Goal: Task Accomplishment & Management: Manage account settings

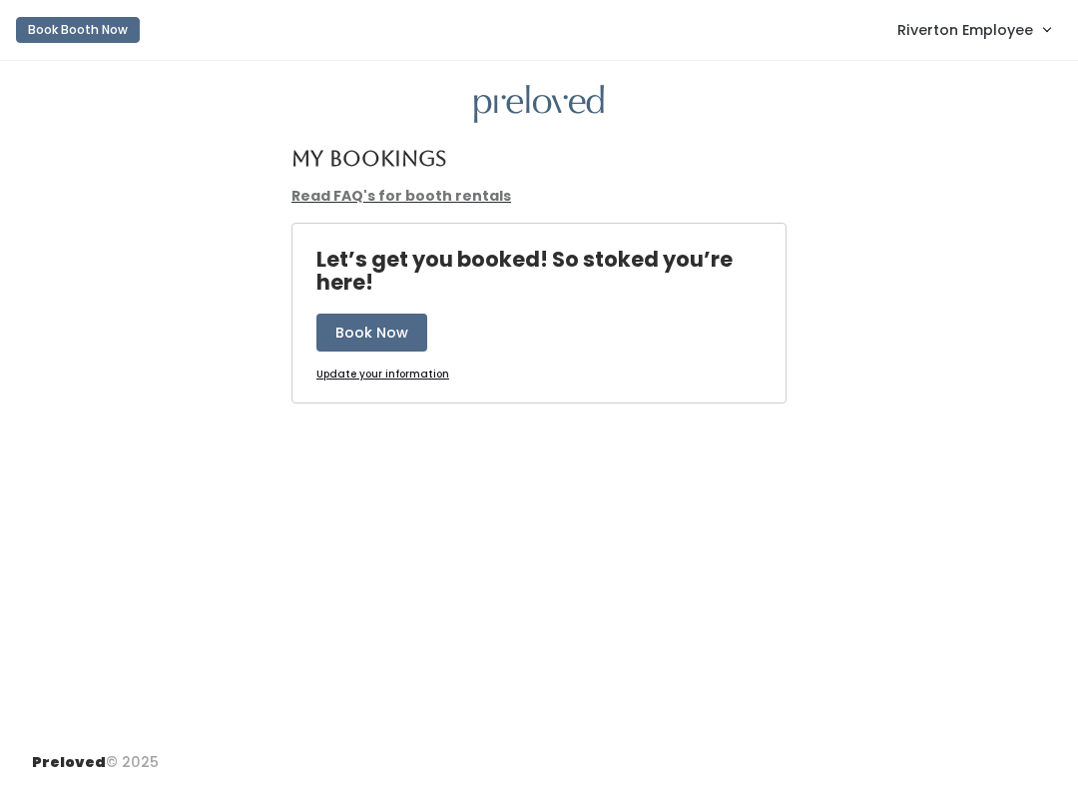
click at [974, 51] on link "Riverton Employee" at bounding box center [973, 29] width 193 height 43
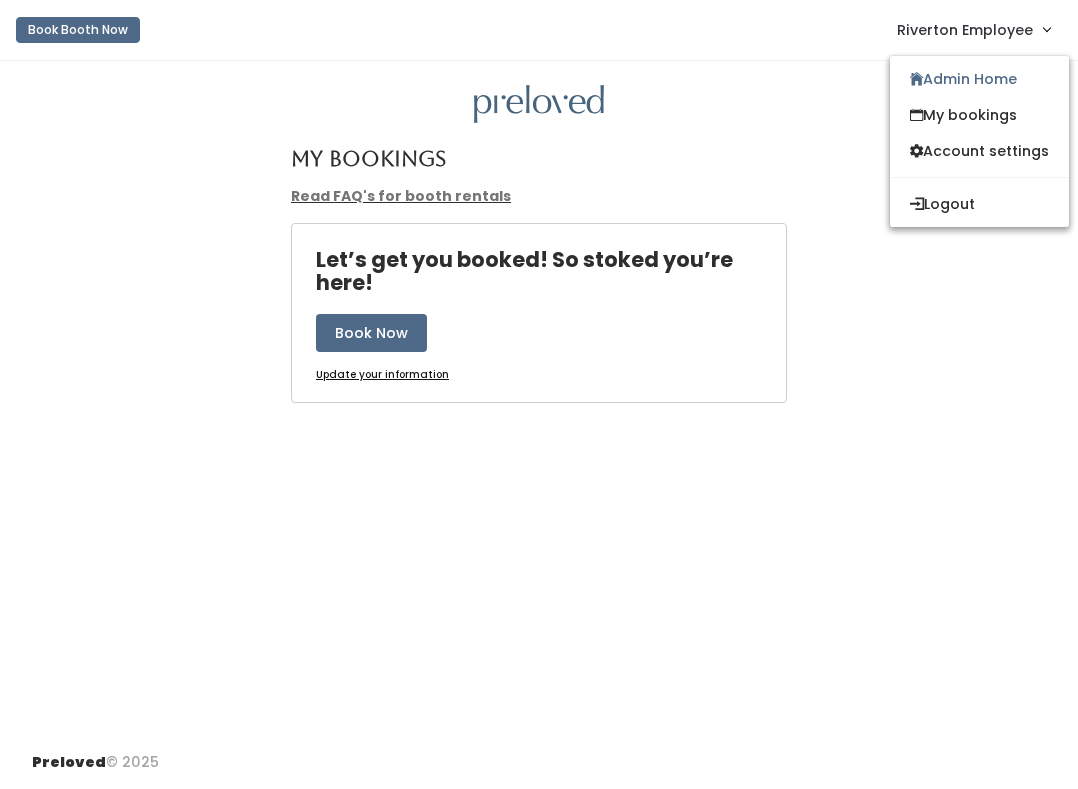
click at [989, 90] on link "Admin Home" at bounding box center [979, 79] width 179 height 36
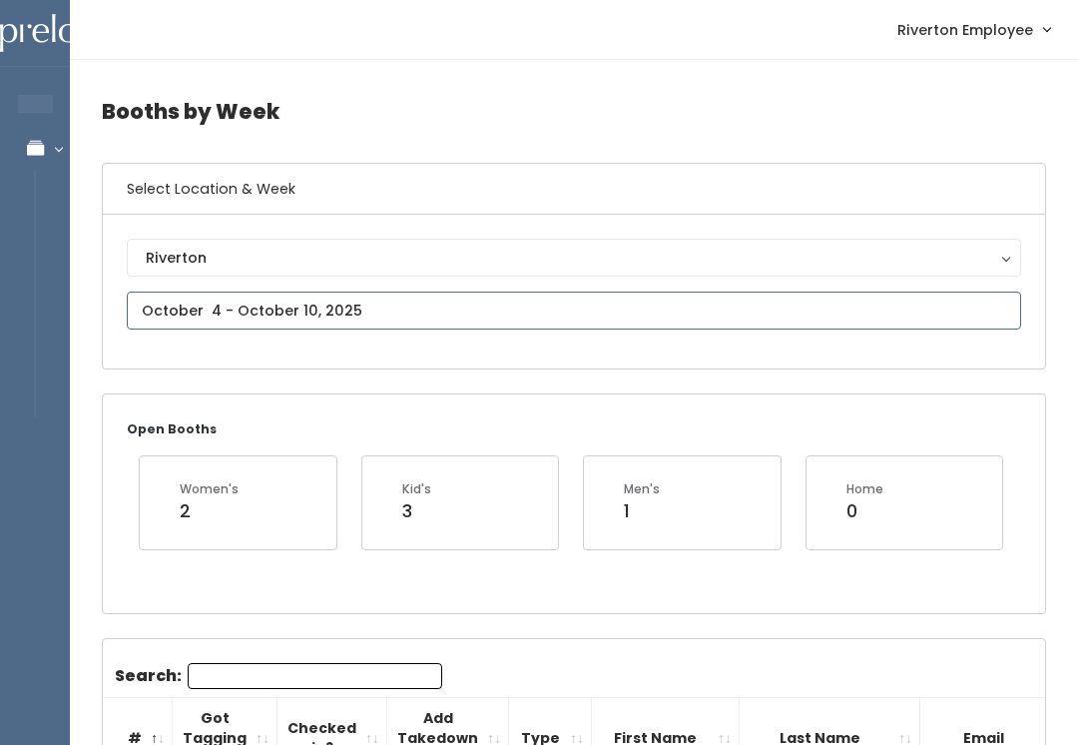
click at [259, 311] on input "text" at bounding box center [574, 310] width 894 height 38
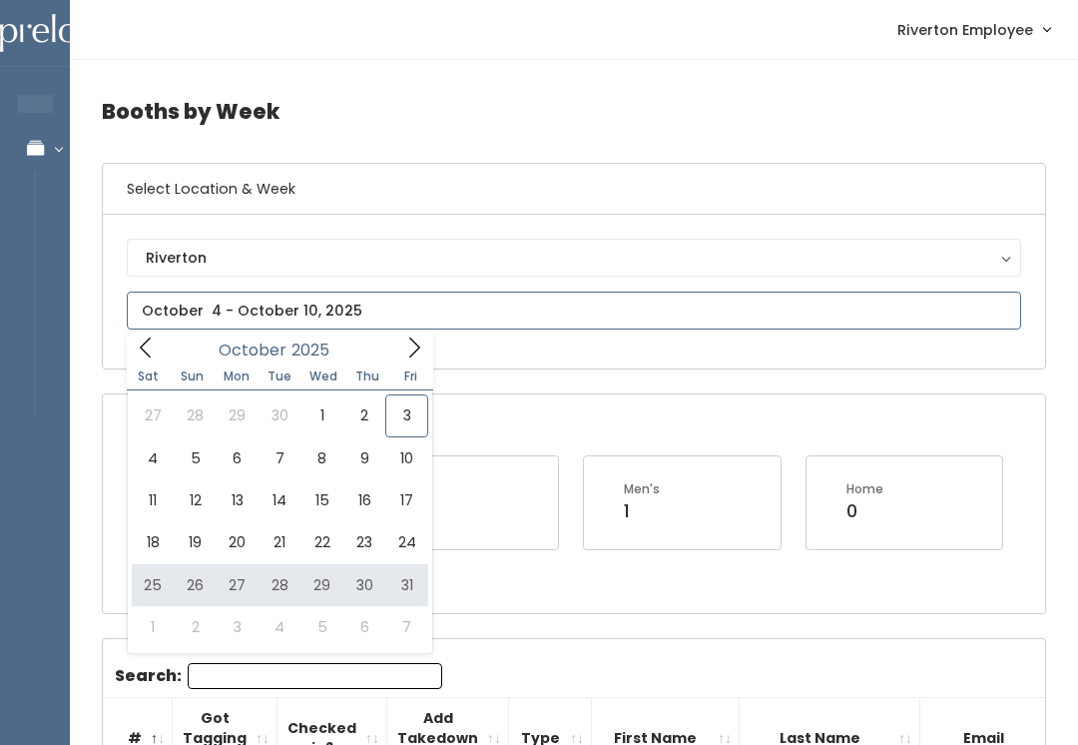
type input "October 25 to October 31"
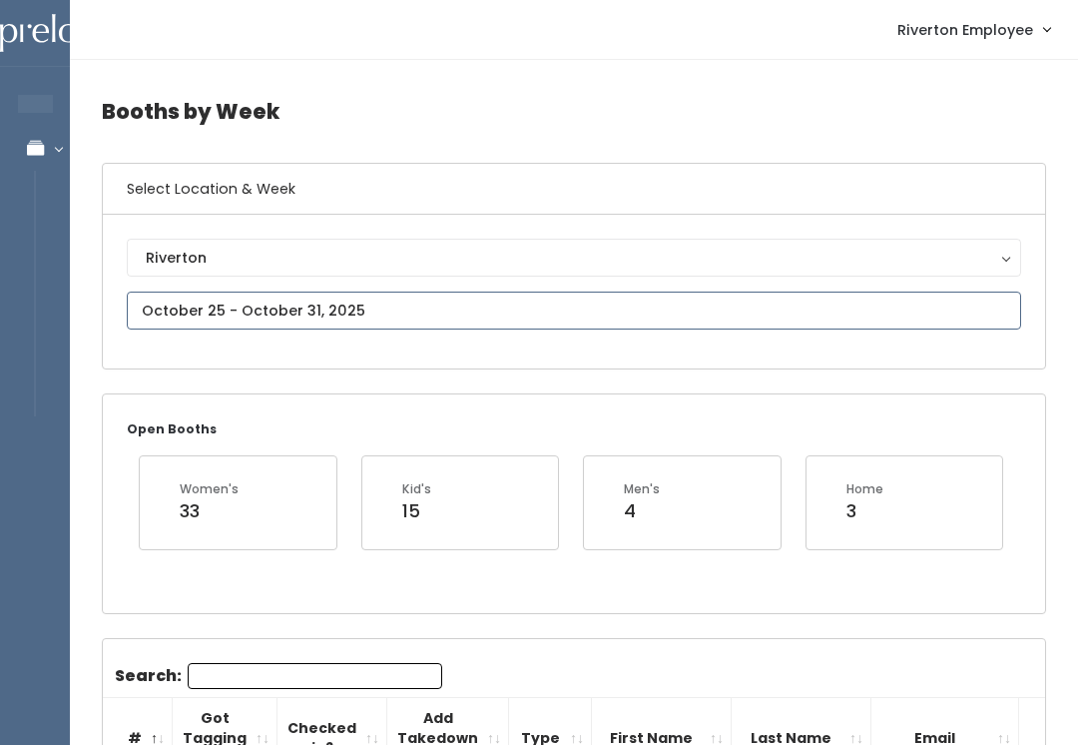
click at [344, 308] on input "text" at bounding box center [574, 310] width 894 height 38
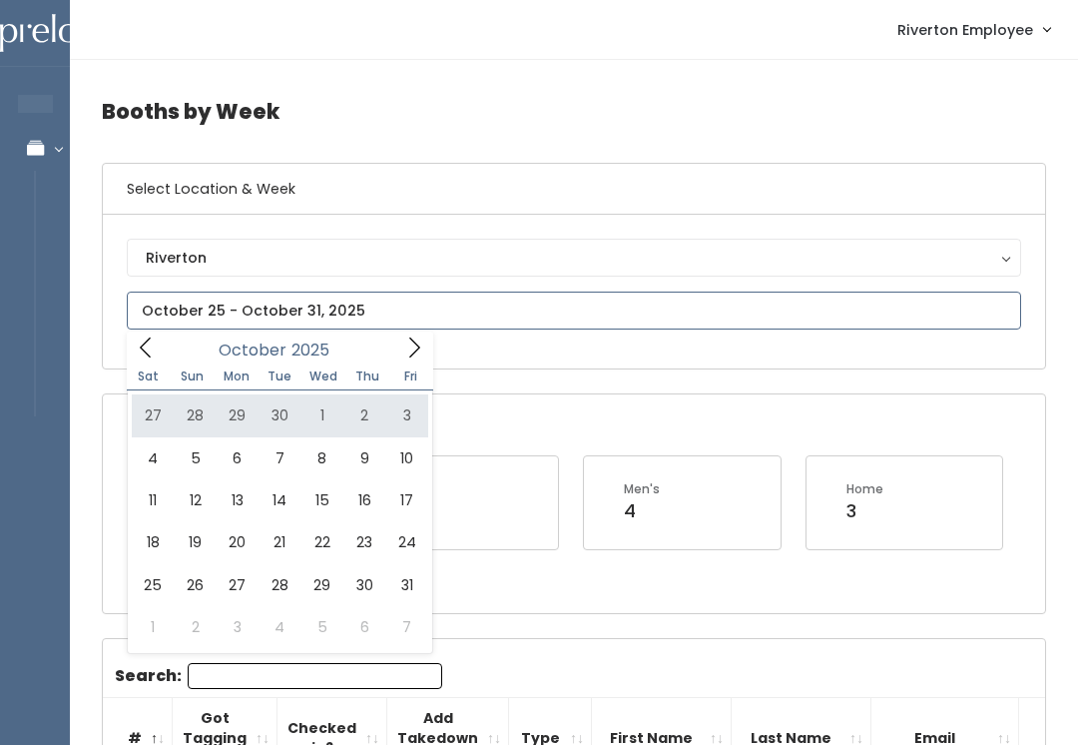
type input "September 27 to October 3"
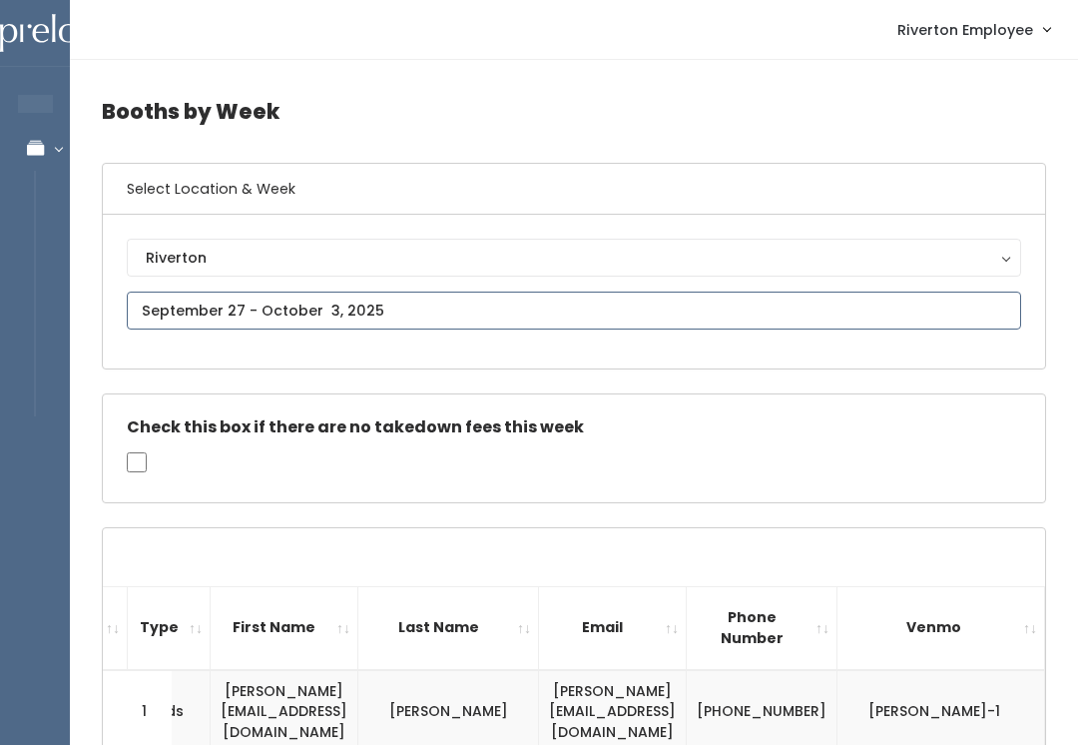
click at [243, 306] on input "text" at bounding box center [574, 310] width 894 height 38
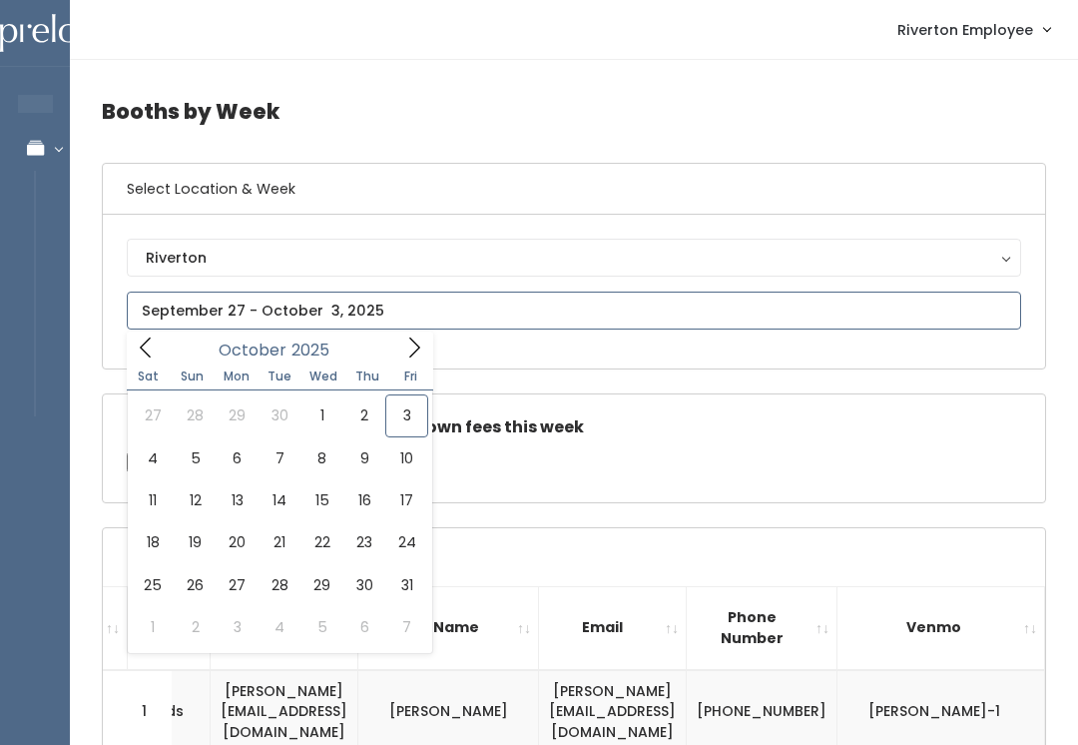
type input "October 11 to October 17"
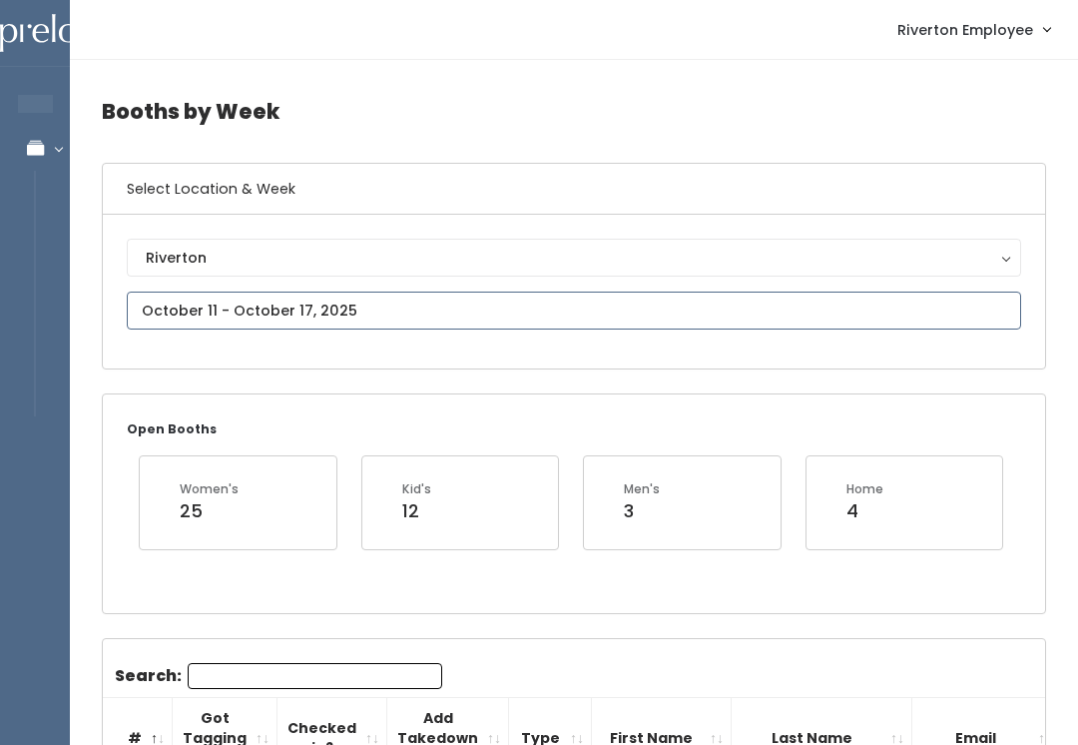
click at [259, 305] on input "text" at bounding box center [574, 310] width 894 height 38
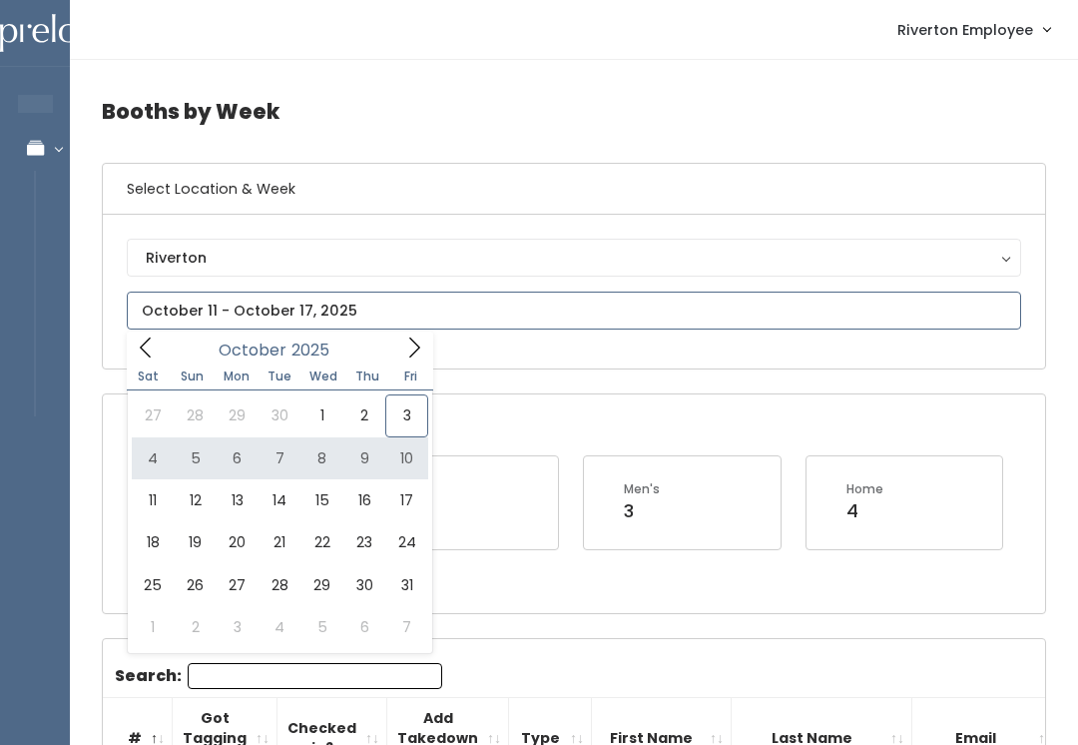
type input "October 4 to October 10"
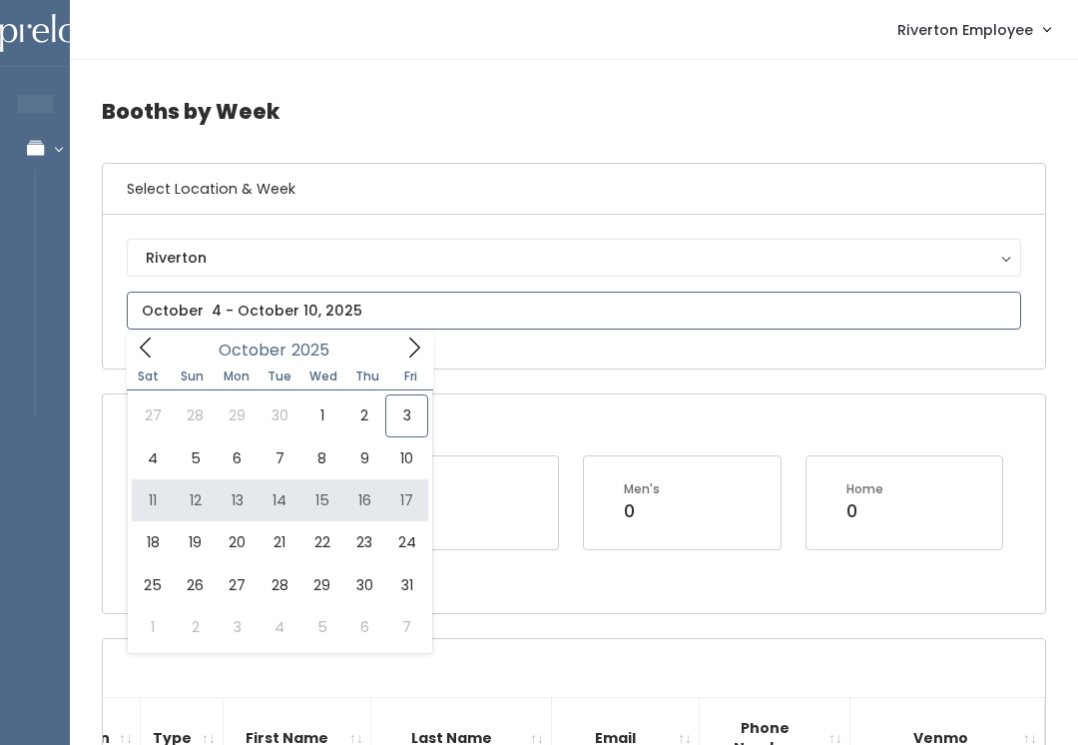
type input "October 11 to October 17"
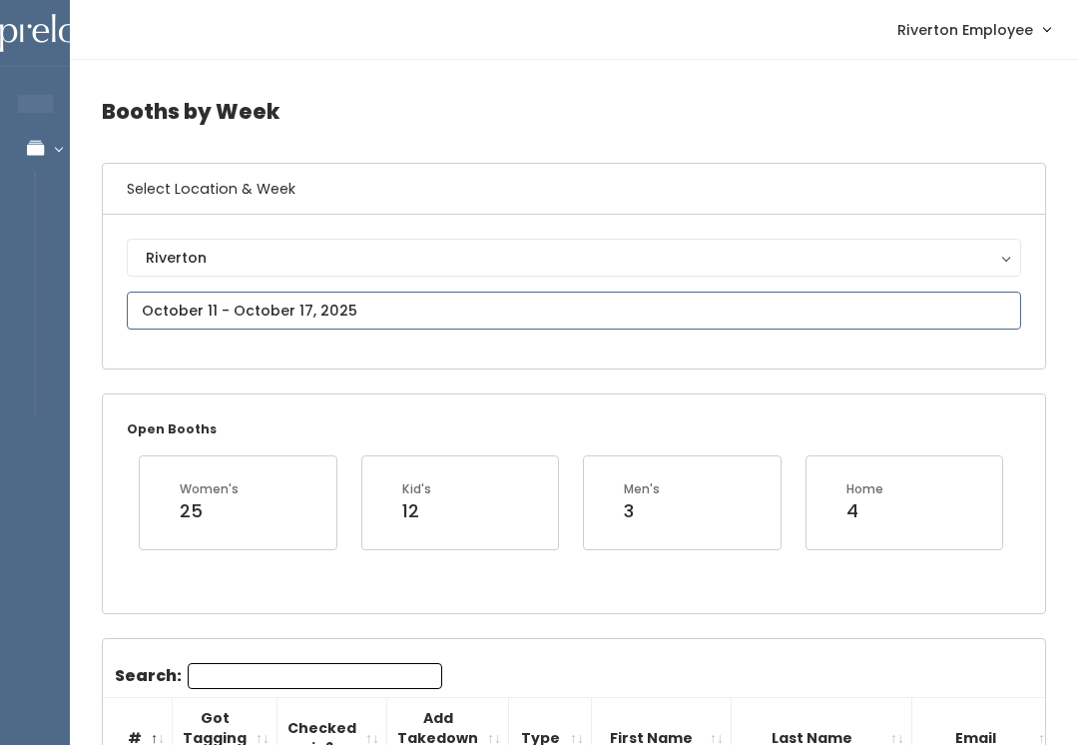
click at [232, 310] on input "text" at bounding box center [574, 310] width 894 height 38
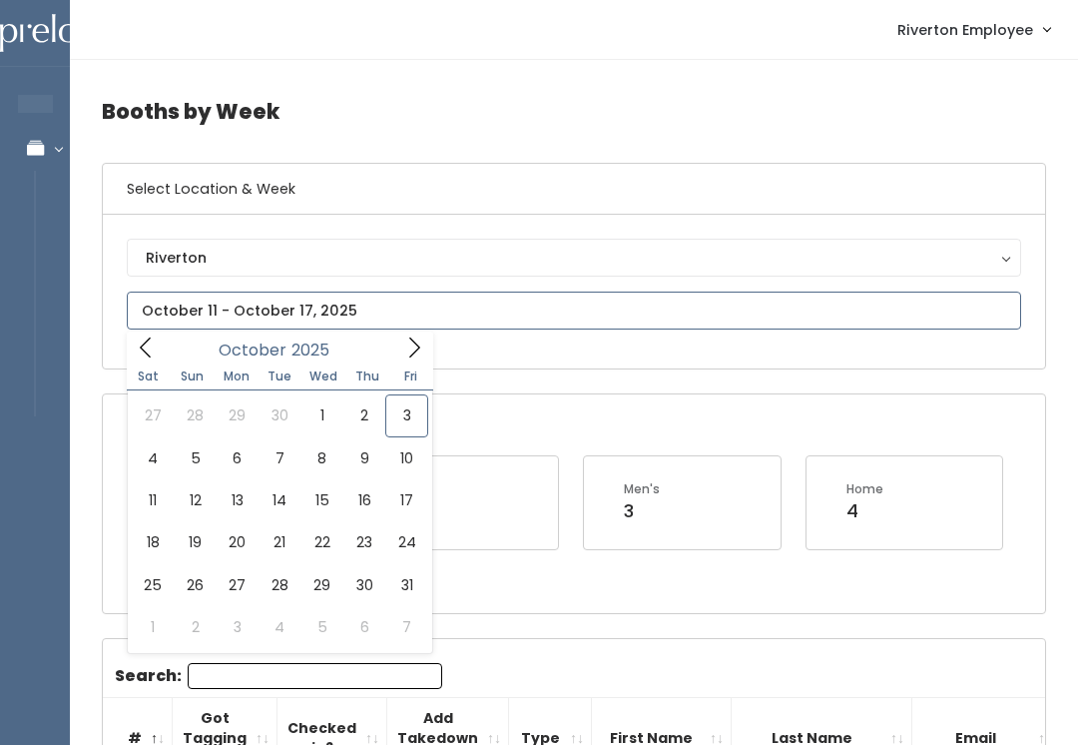
type input "October 4 to October 10"
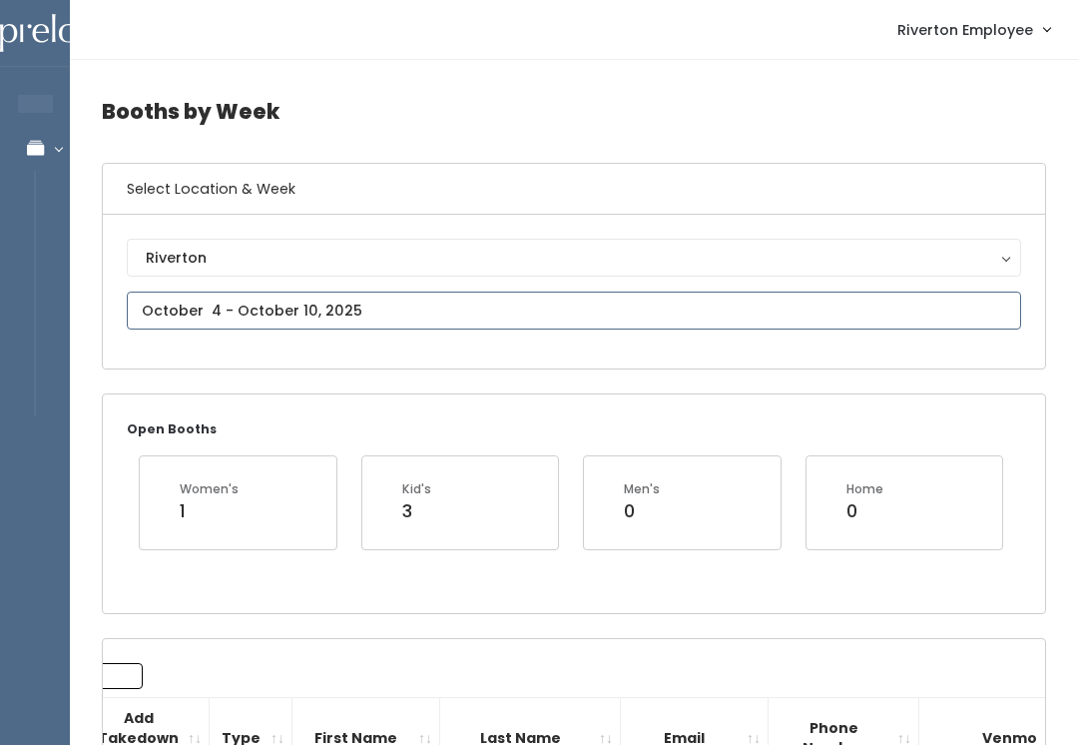
click at [291, 309] on input "text" at bounding box center [574, 310] width 894 height 38
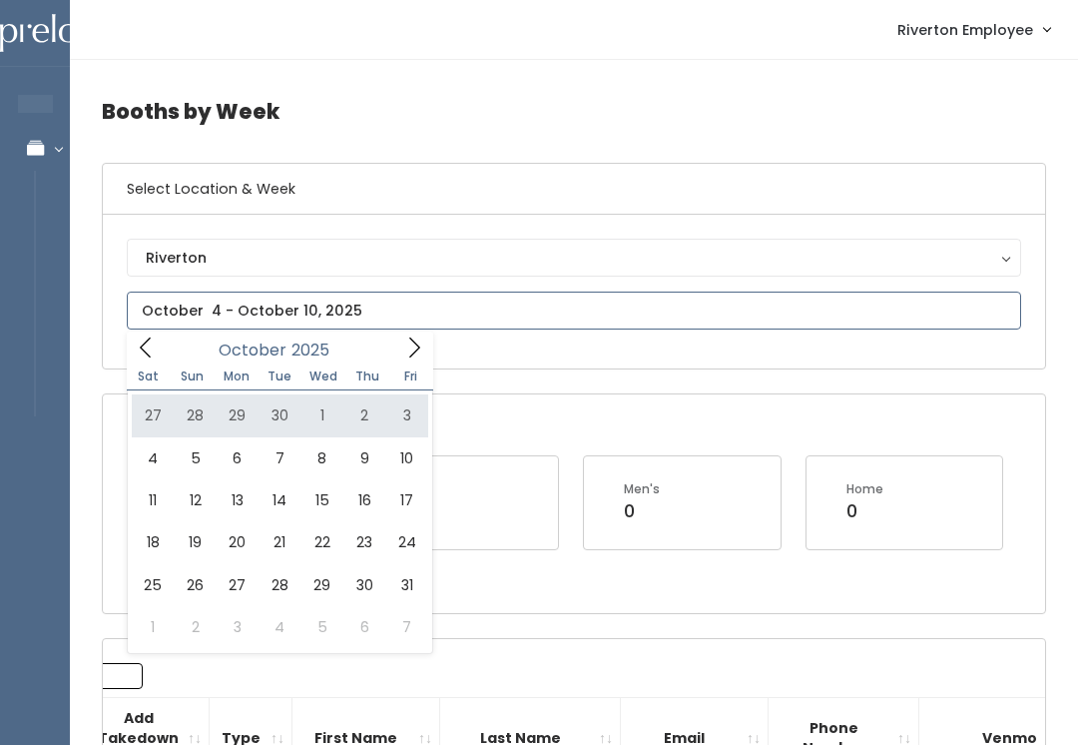
type input "September 27 to October 3"
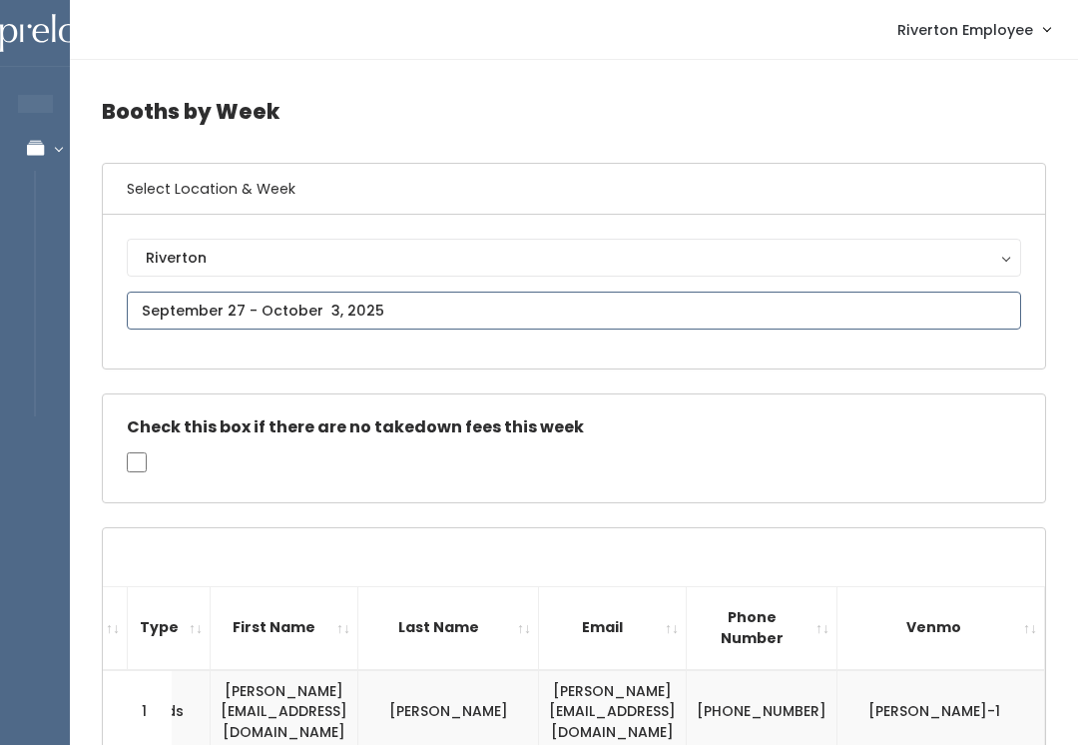
click at [340, 310] on input "text" at bounding box center [574, 310] width 894 height 38
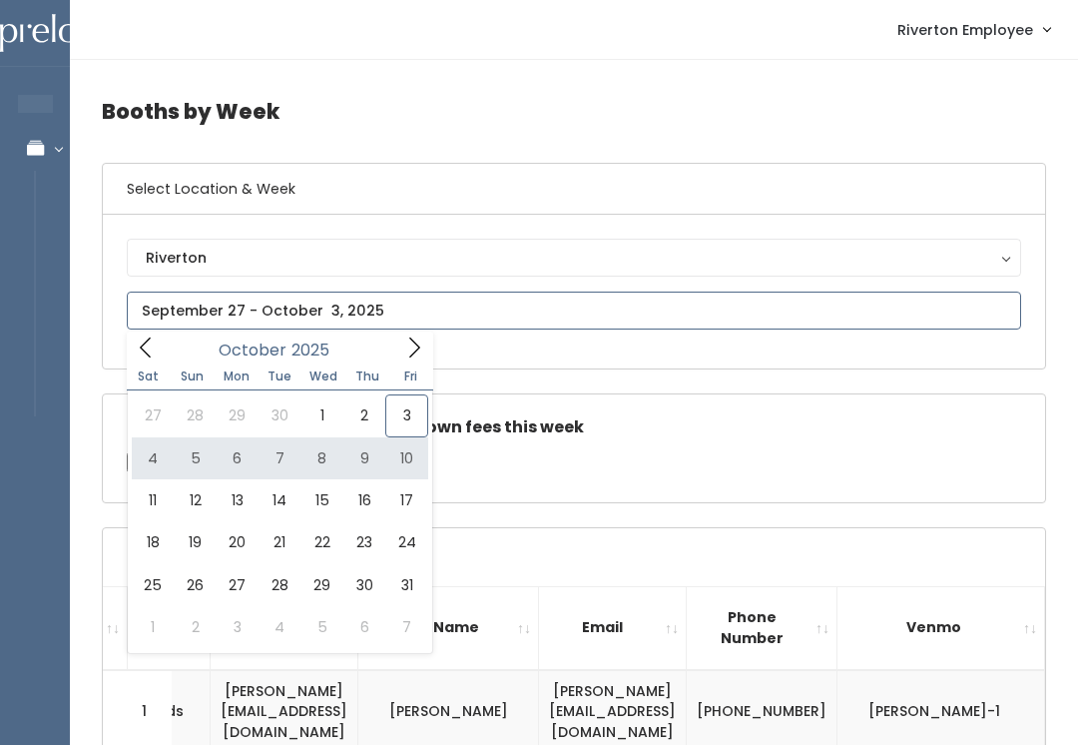
type input "October 4 to October 10"
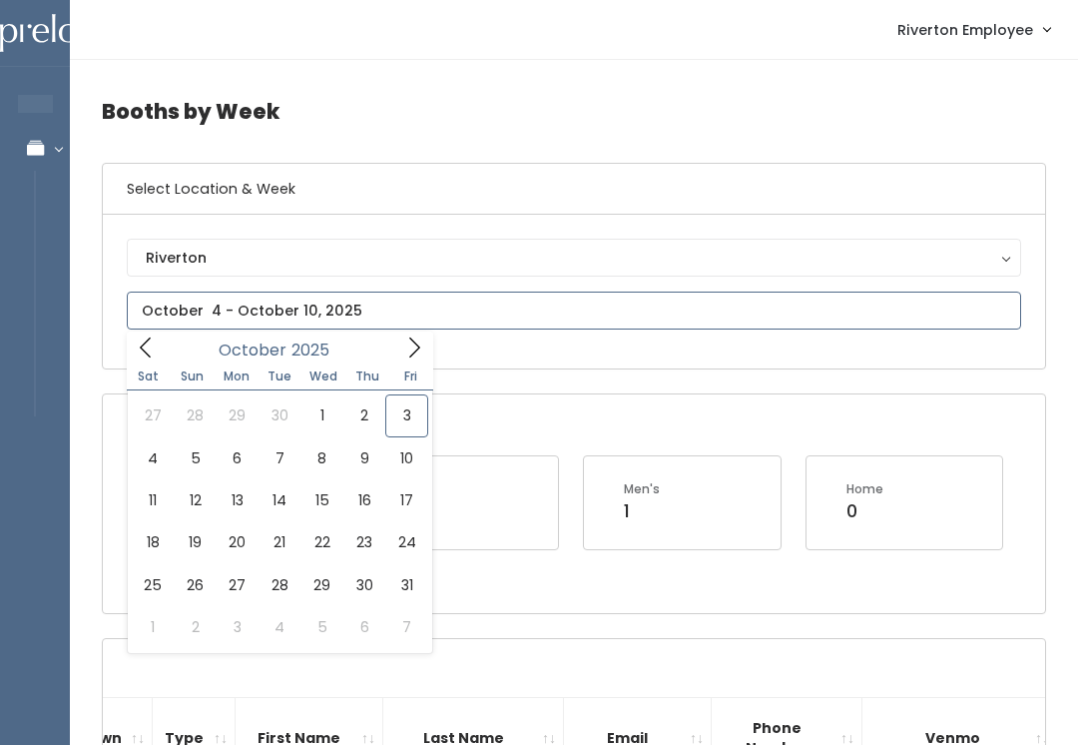
type input "October 11 to October 17"
